Goal: Find specific page/section: Find specific page/section

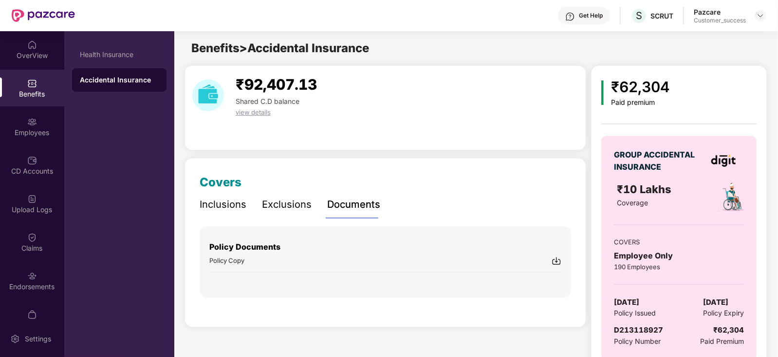
scroll to position [22, 0]
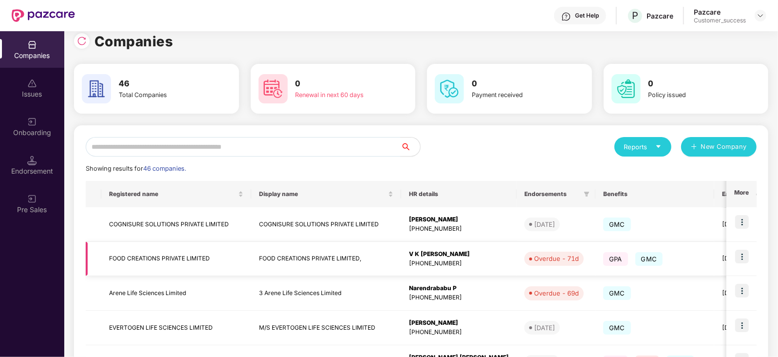
scroll to position [9, 0]
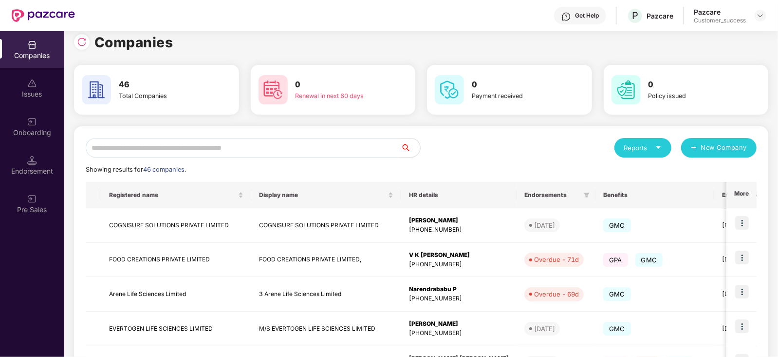
click at [212, 152] on input "text" at bounding box center [243, 147] width 315 height 19
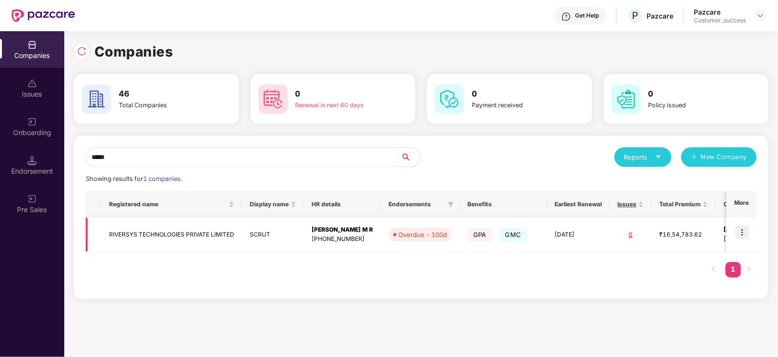
type input "*****"
drag, startPoint x: 285, startPoint y: 232, endPoint x: 105, endPoint y: 235, distance: 180.7
click at [105, 235] on tr "RIVERSYS TECHNOLOGIES PRIVATE LIMITED SCRUT [PERSON_NAME] M R [PHONE_NUMBER] Ov…" at bounding box center [474, 234] width 777 height 35
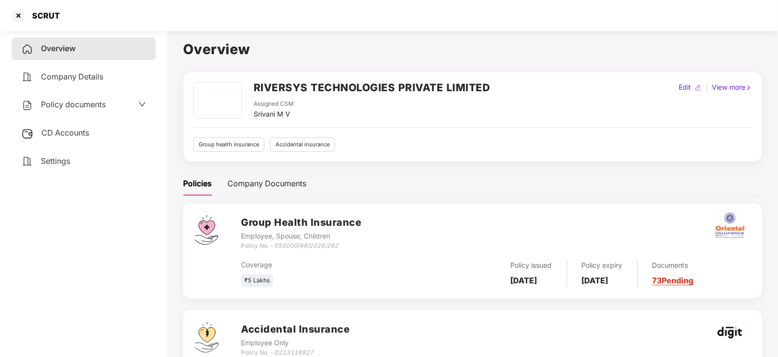
click at [46, 15] on div "SCRUT" at bounding box center [43, 16] width 34 height 10
copy div "SCRUT"
